Goal: Find specific page/section: Find specific page/section

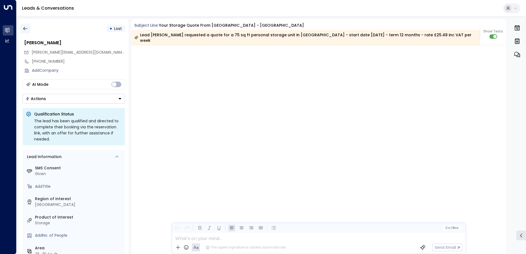
scroll to position [930, 0]
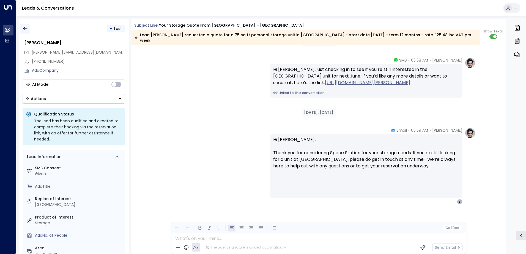
click at [27, 30] on icon "button" at bounding box center [26, 29] width 6 height 6
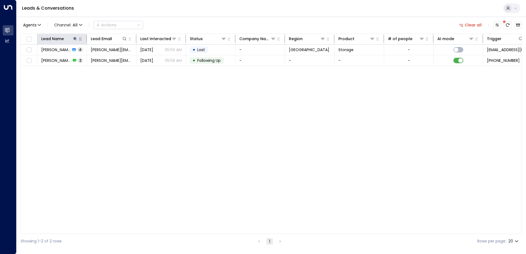
click at [80, 39] on icon "button" at bounding box center [80, 39] width 4 height 4
click at [78, 40] on button at bounding box center [75, 39] width 6 height 6
click at [109, 58] on icon "button" at bounding box center [110, 59] width 4 height 4
click at [105, 59] on input "text" at bounding box center [75, 59] width 76 height 10
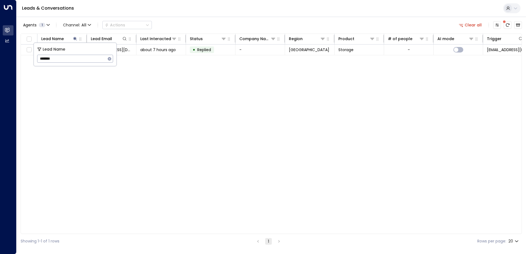
type input "*******"
click at [206, 112] on div "Lead Name Lead Email Last Interacted Status Company Name Region Product # of pe…" at bounding box center [271, 134] width 501 height 201
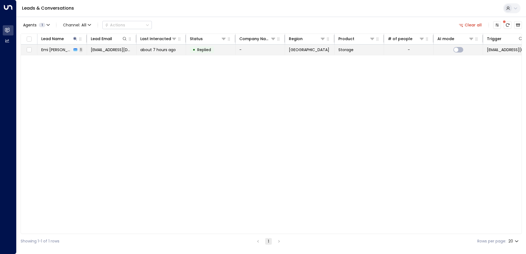
click at [62, 52] on span "Emi [PERSON_NAME]" at bounding box center [56, 50] width 31 height 6
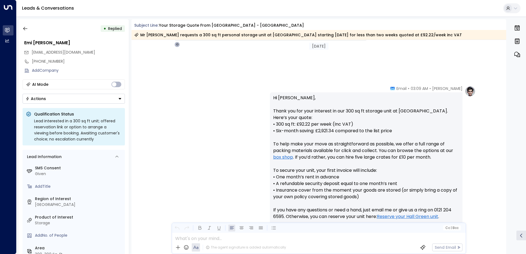
scroll to position [217, 0]
